Goal: Transaction & Acquisition: Download file/media

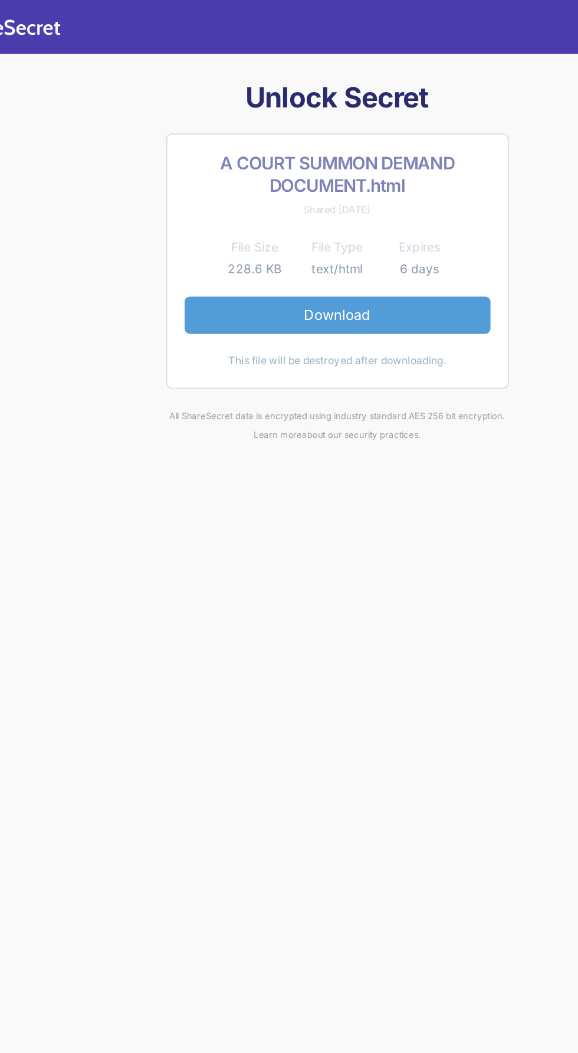
click at [276, 202] on link "Download" at bounding box center [289, 214] width 208 height 25
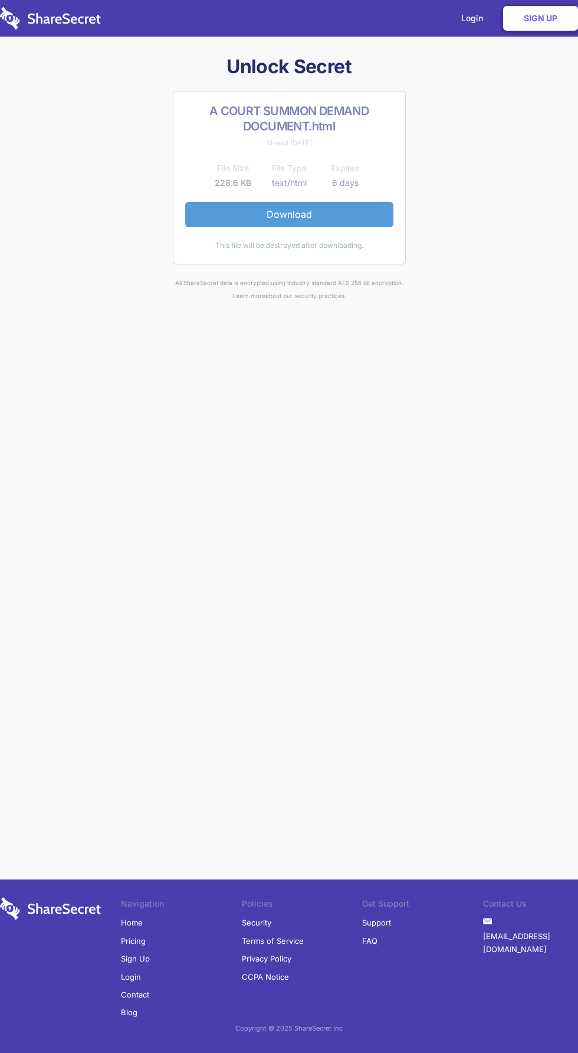
click at [291, 202] on link "Download" at bounding box center [289, 214] width 208 height 25
click at [287, 202] on link "Download" at bounding box center [289, 214] width 208 height 25
